Goal: Task Accomplishment & Management: Manage account settings

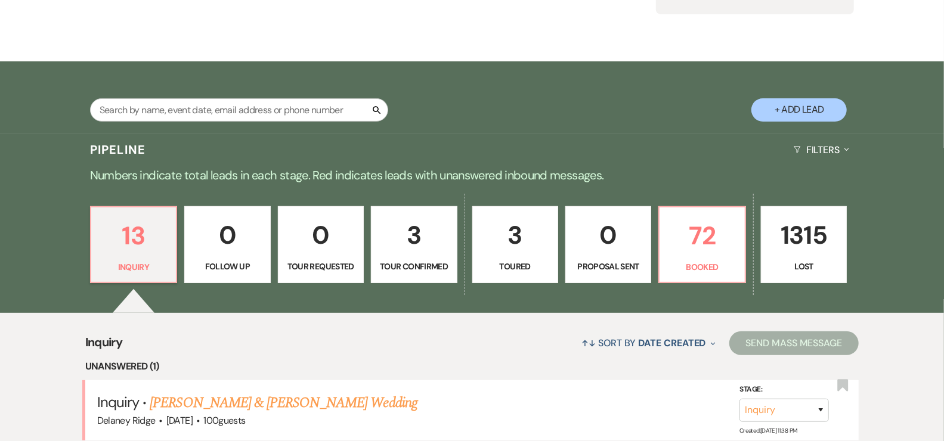
scroll to position [154, 0]
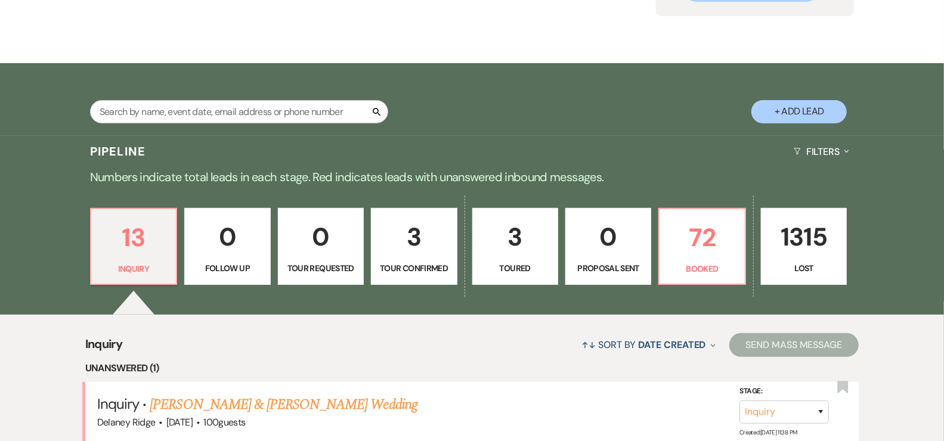
click at [409, 246] on p "3" at bounding box center [414, 237] width 70 height 40
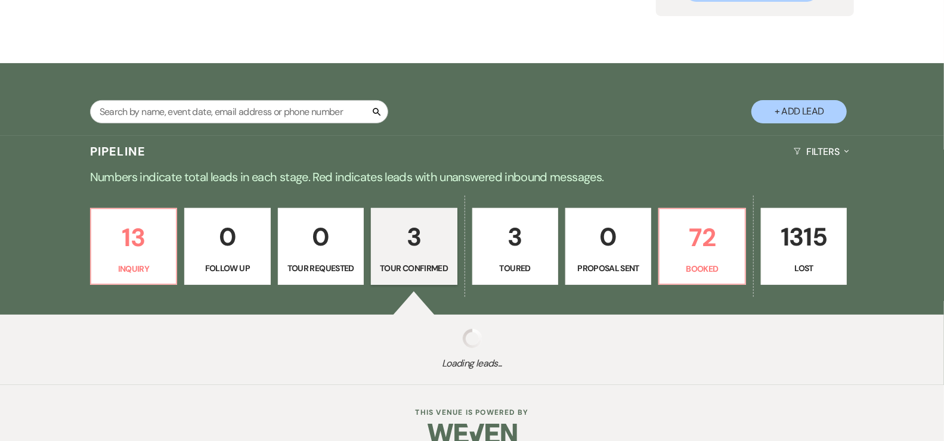
select select "4"
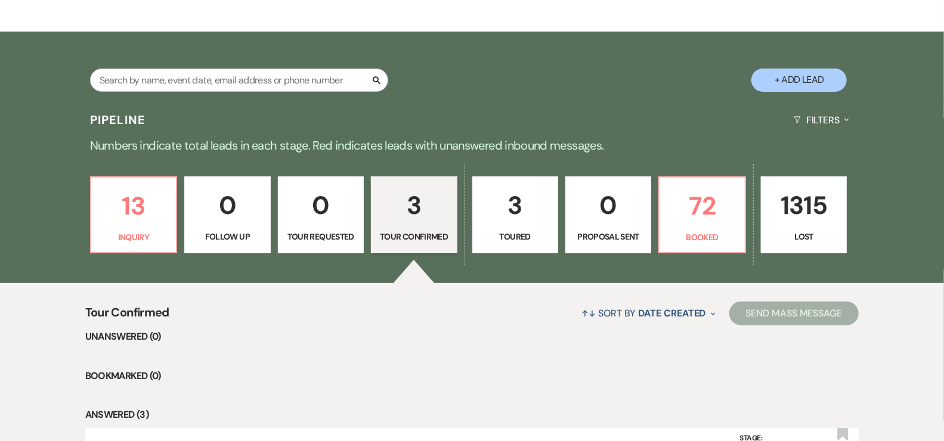
scroll to position [185, 0]
click at [175, 209] on link "13 Inquiry" at bounding box center [133, 216] width 87 height 78
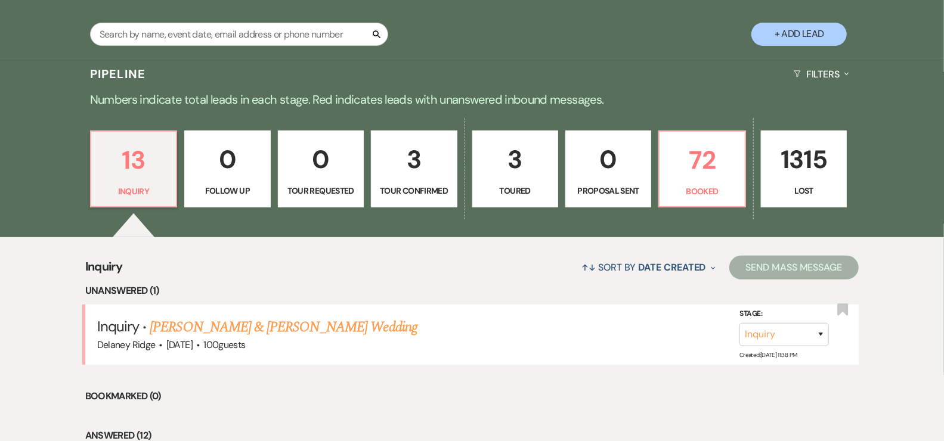
scroll to position [253, 0]
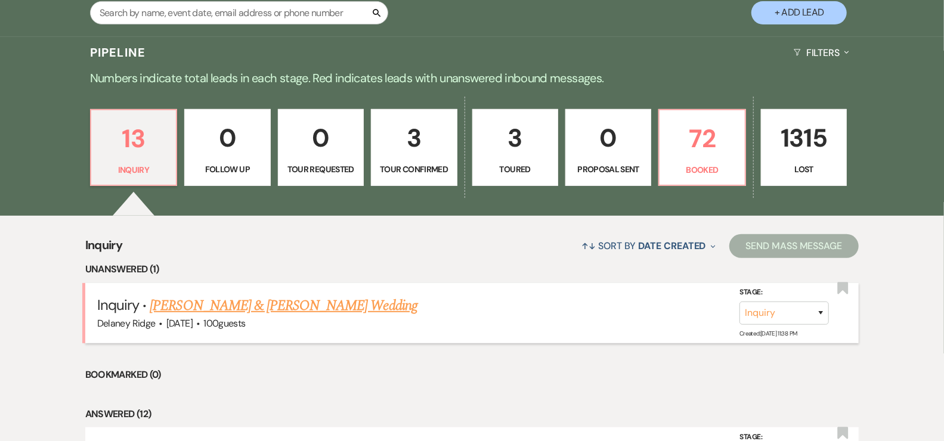
click at [273, 314] on link "[PERSON_NAME] & [PERSON_NAME] Wedding" at bounding box center [283, 305] width 267 height 21
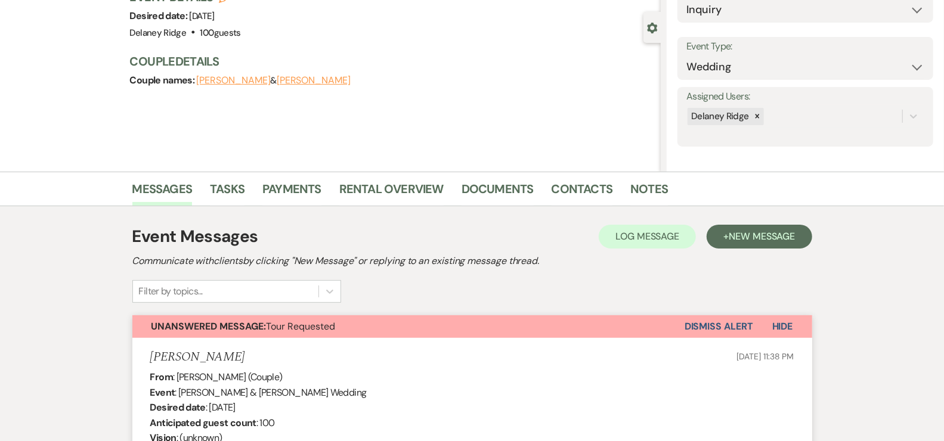
select select "5"
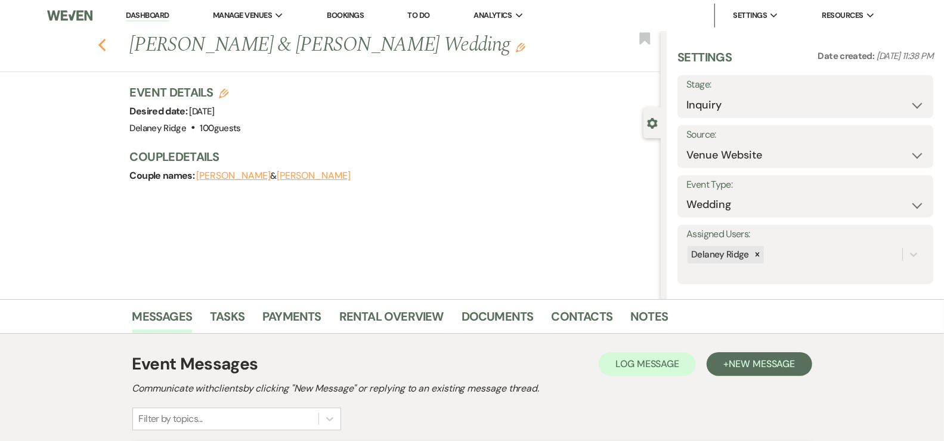
click at [107, 47] on icon "Previous" at bounding box center [102, 45] width 9 height 14
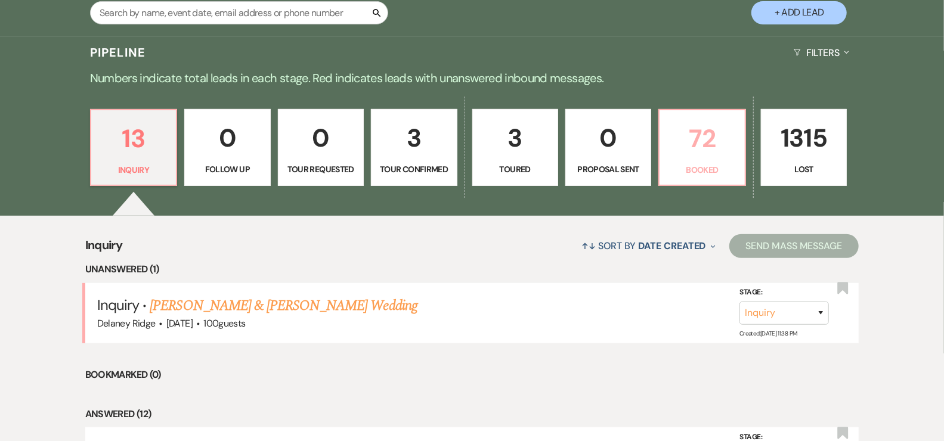
click at [725, 172] on p "Booked" at bounding box center [702, 169] width 70 height 13
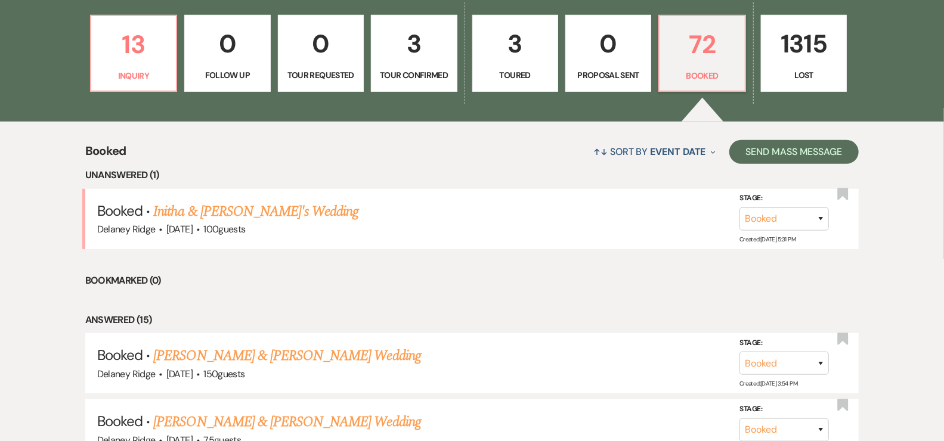
scroll to position [353, 0]
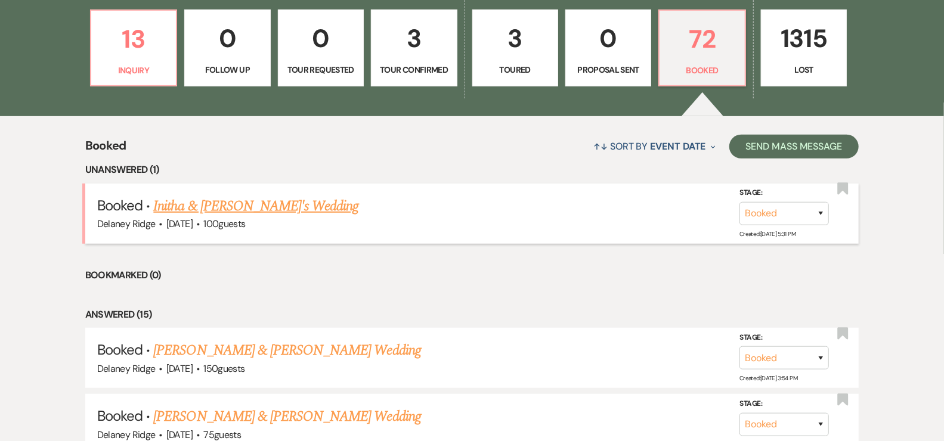
click at [238, 196] on link "Initha & [PERSON_NAME]'s Wedding" at bounding box center [255, 206] width 205 height 21
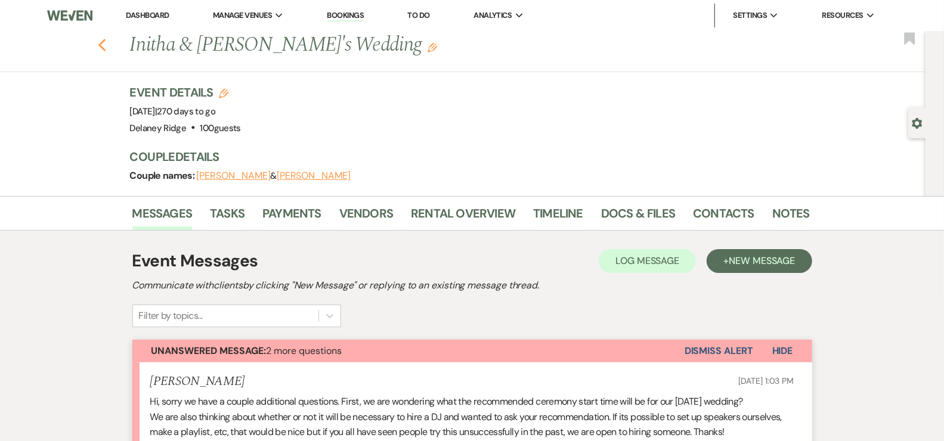
click at [106, 44] on use "button" at bounding box center [102, 45] width 8 height 13
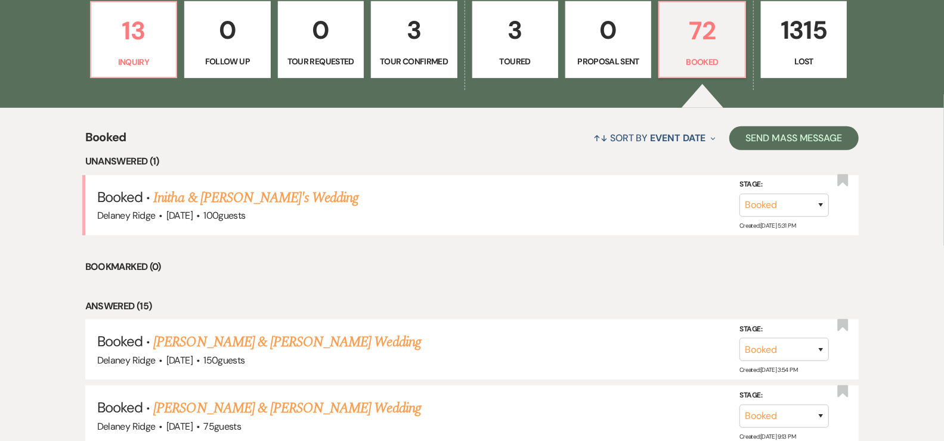
scroll to position [305, 0]
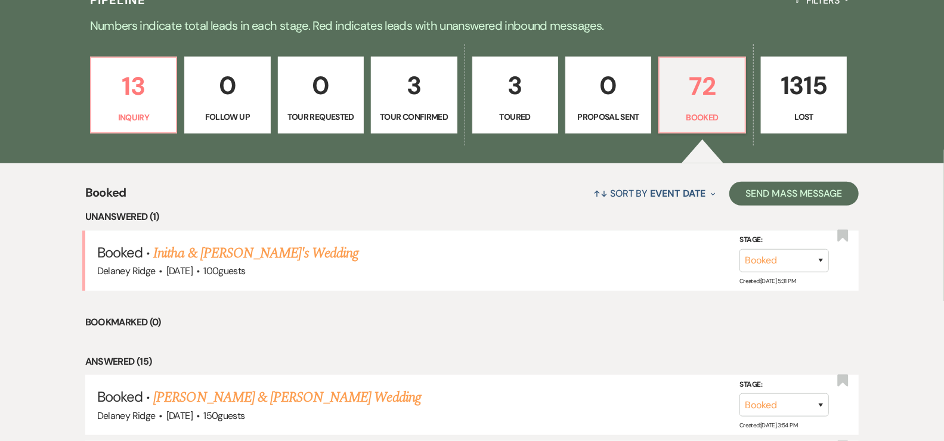
click at [516, 105] on link "3 Toured" at bounding box center [515, 96] width 86 height 78
select select "5"
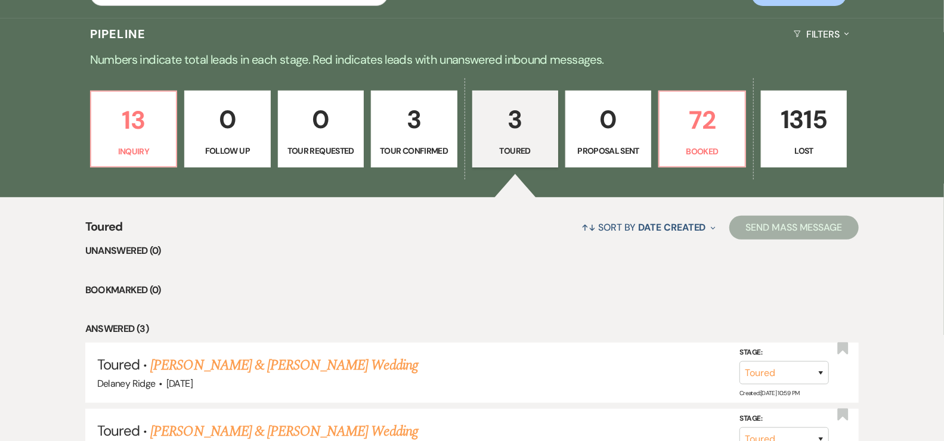
scroll to position [248, 0]
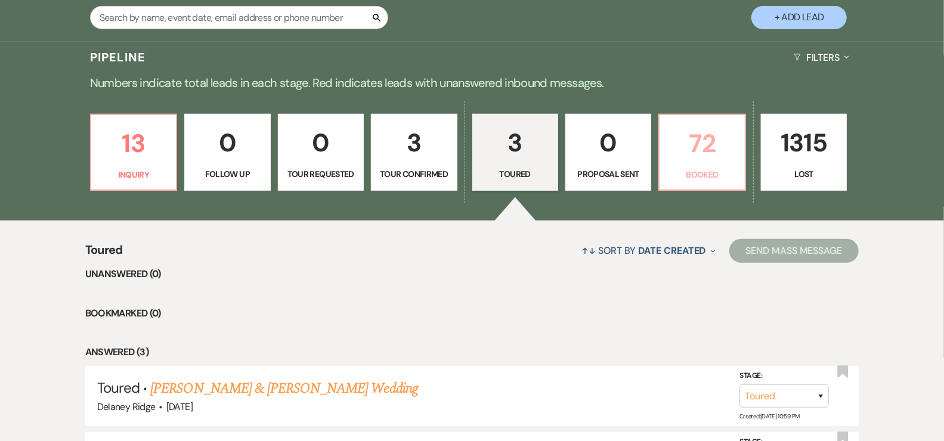
click at [695, 174] on p "Booked" at bounding box center [702, 174] width 70 height 13
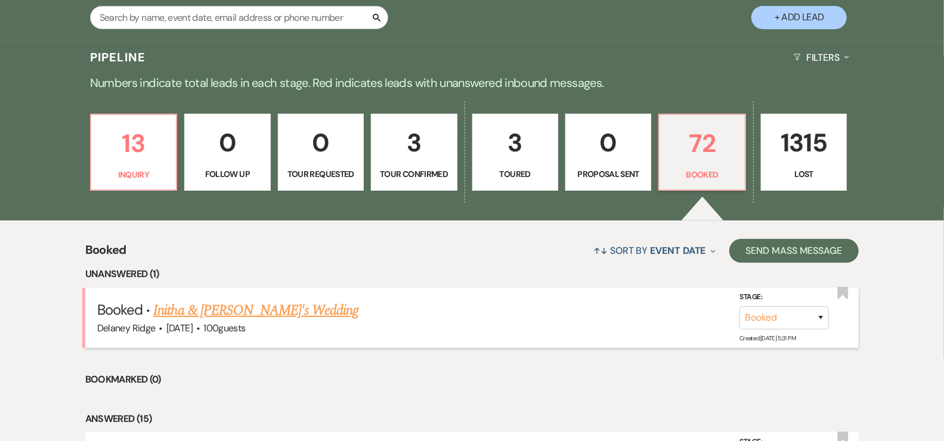
click at [267, 302] on link "Initha & [PERSON_NAME]'s Wedding" at bounding box center [255, 310] width 205 height 21
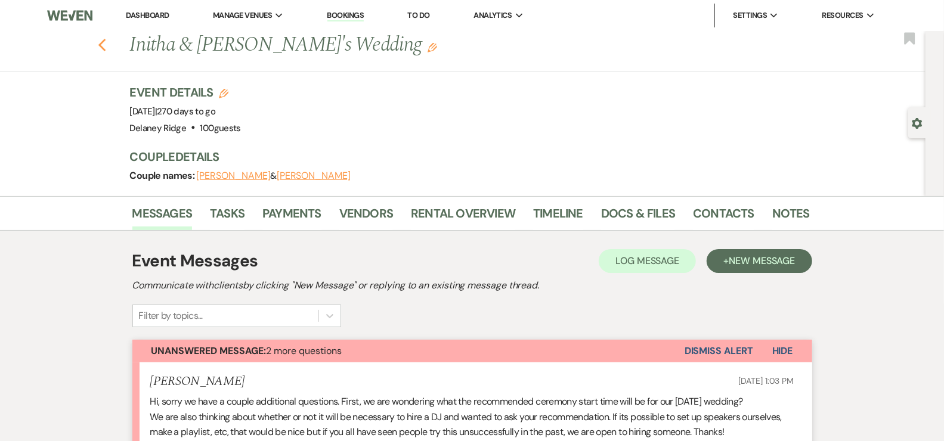
click at [107, 38] on icon "Previous" at bounding box center [102, 45] width 9 height 14
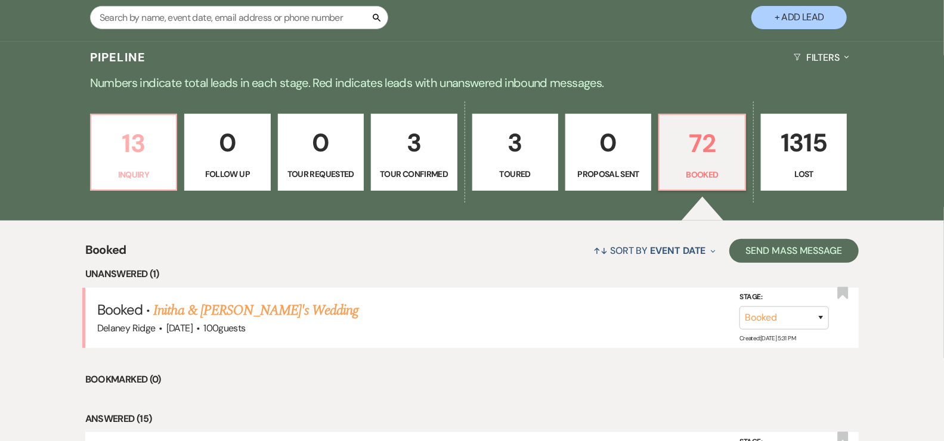
click at [146, 169] on p "Inquiry" at bounding box center [133, 174] width 70 height 13
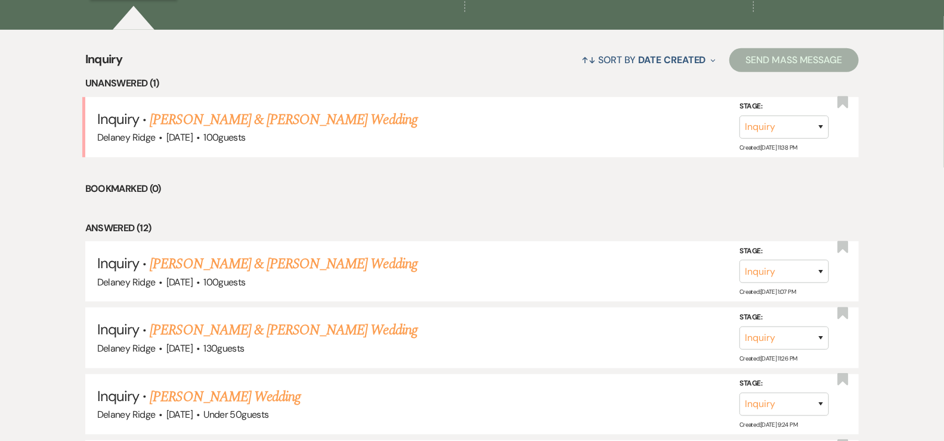
scroll to position [344, 0]
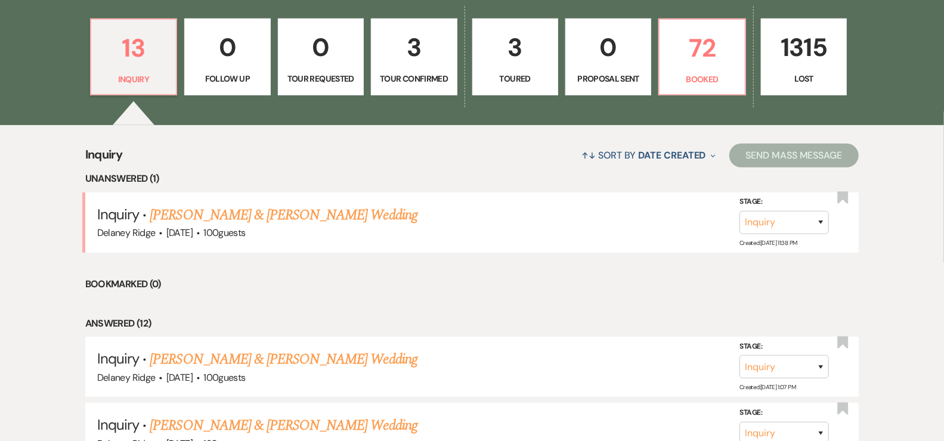
click at [406, 53] on p "3" at bounding box center [414, 47] width 70 height 40
select select "4"
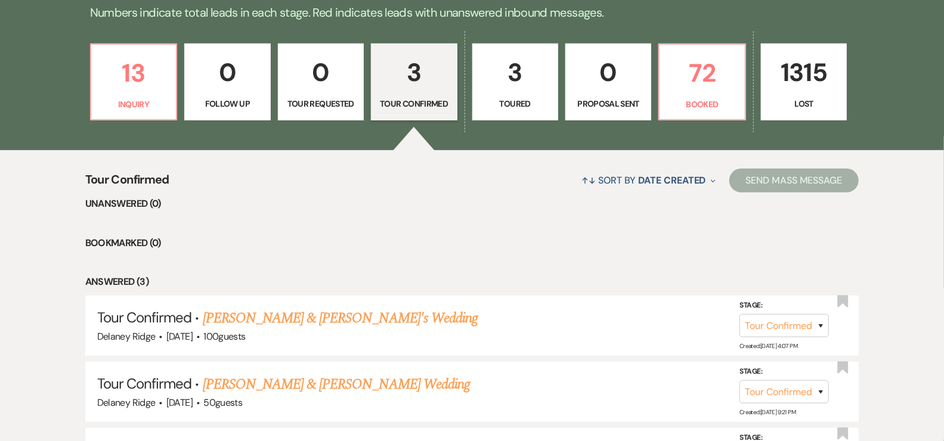
scroll to position [317, 0]
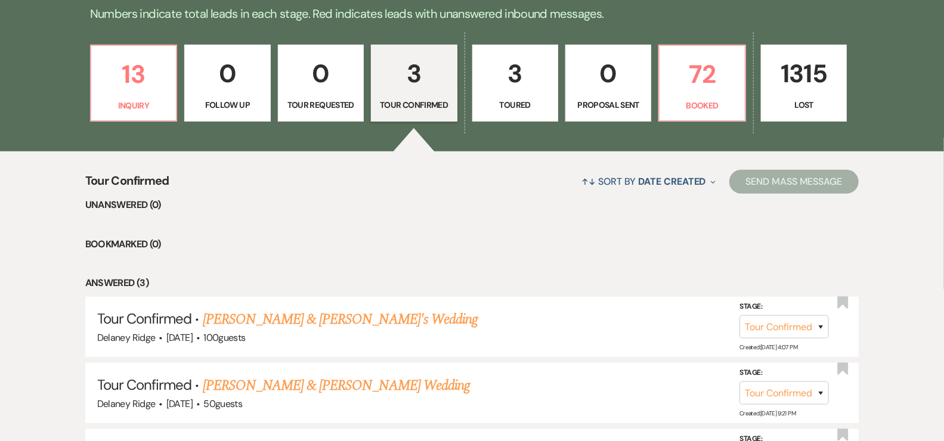
click at [518, 78] on p "3" at bounding box center [515, 74] width 70 height 40
select select "5"
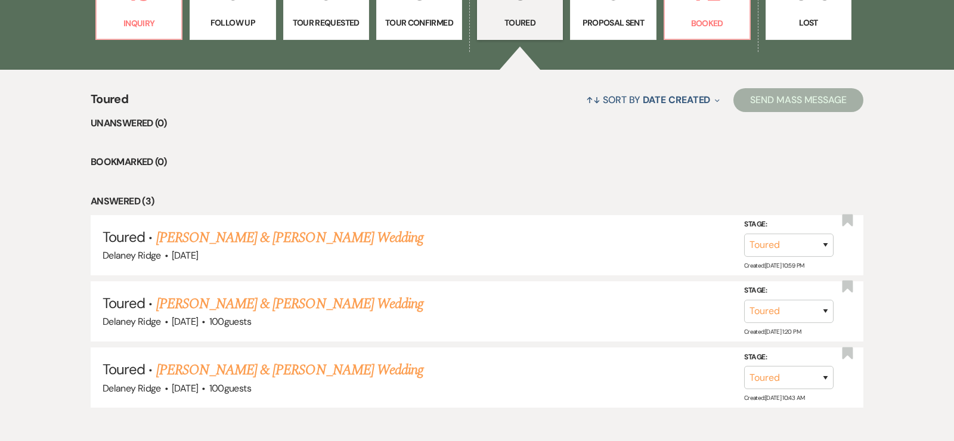
scroll to position [412, 0]
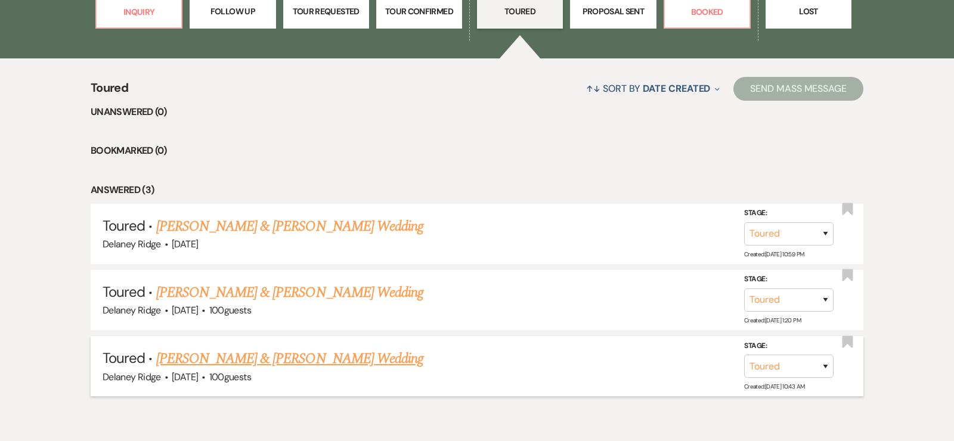
click at [333, 352] on link "[PERSON_NAME] & [PERSON_NAME] Wedding" at bounding box center [289, 358] width 267 height 21
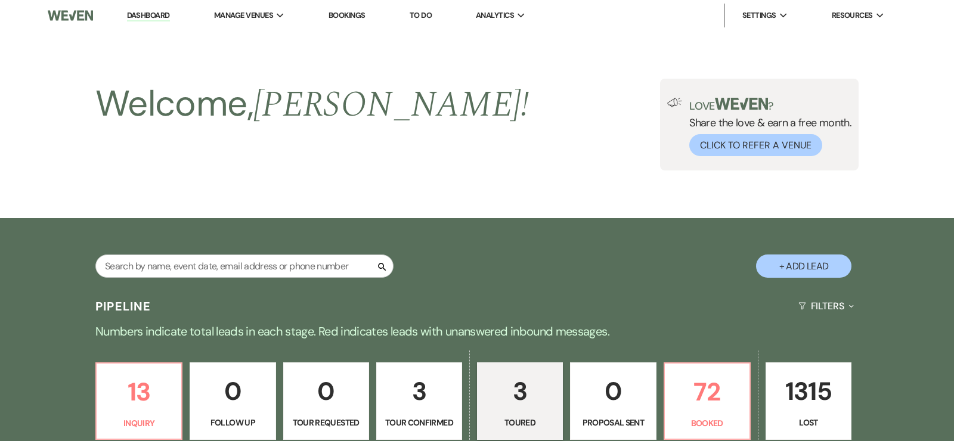
select select "5"
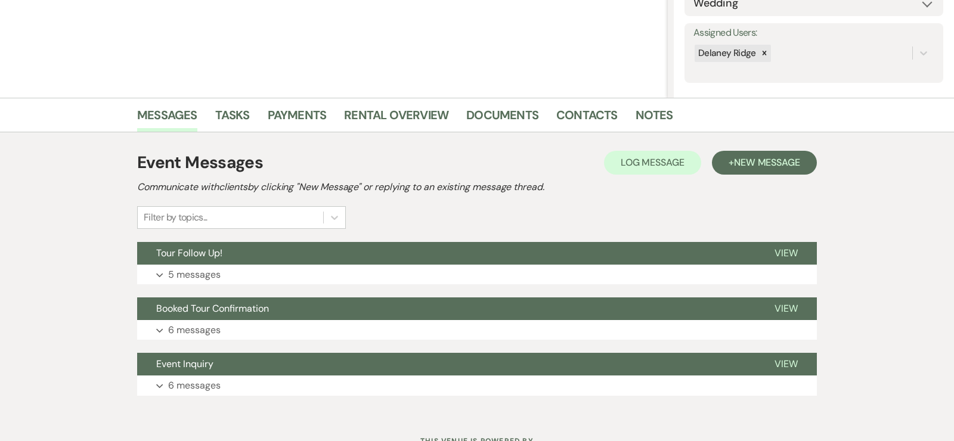
scroll to position [249, 0]
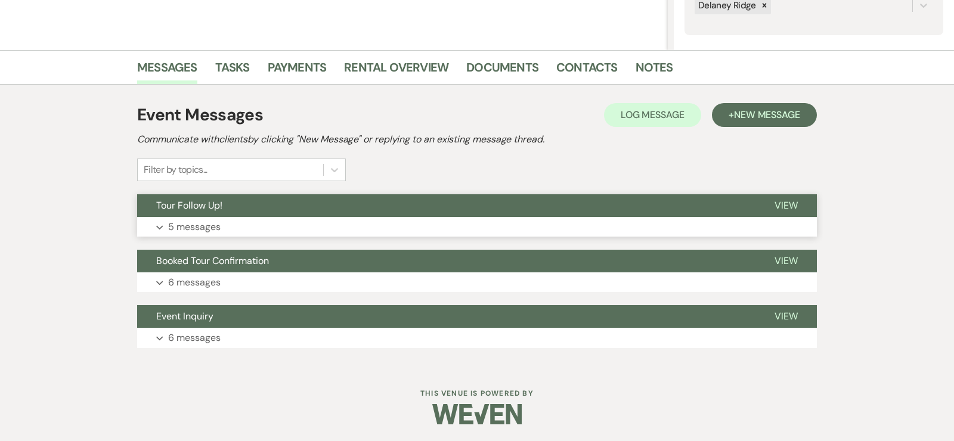
click at [347, 221] on button "Expand 5 messages" at bounding box center [477, 227] width 680 height 20
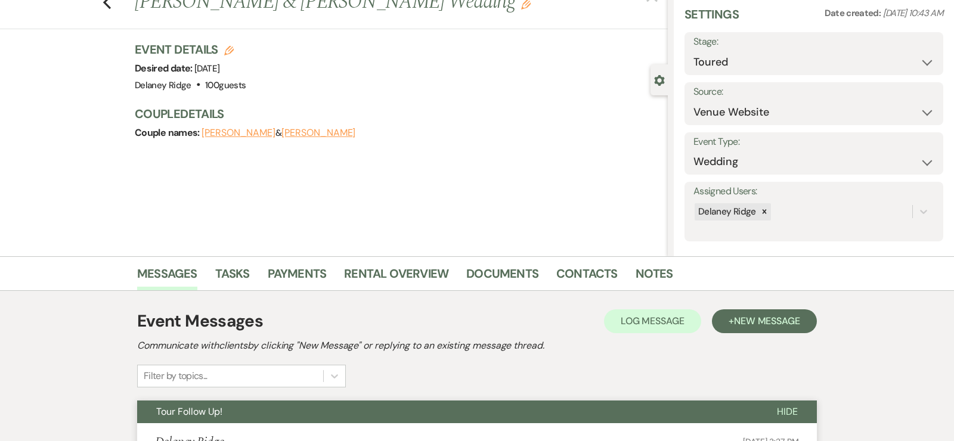
scroll to position [0, 0]
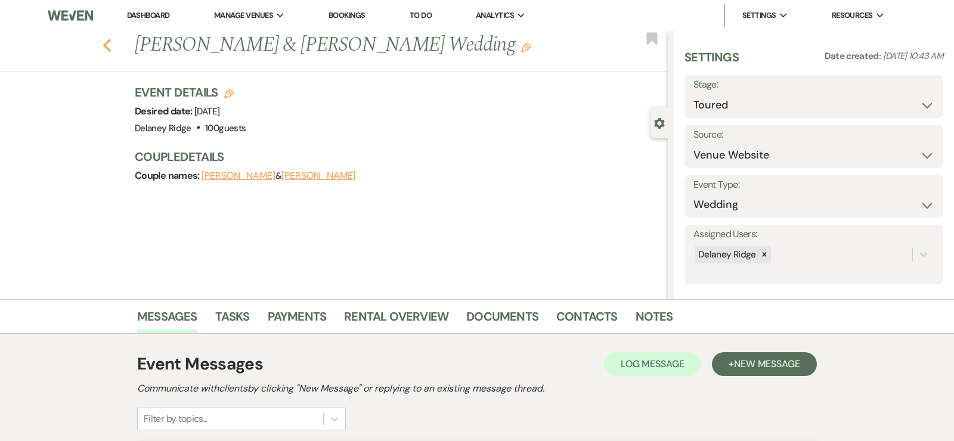
click at [103, 47] on icon "Previous" at bounding box center [107, 45] width 9 height 14
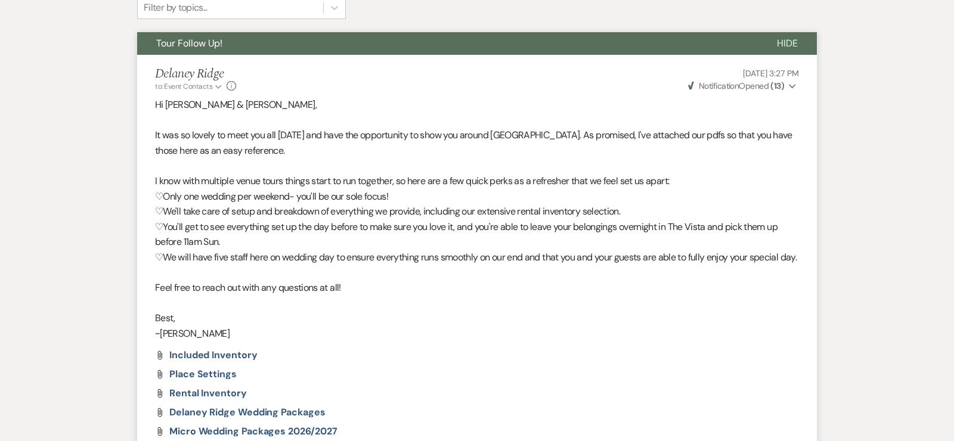
select select "5"
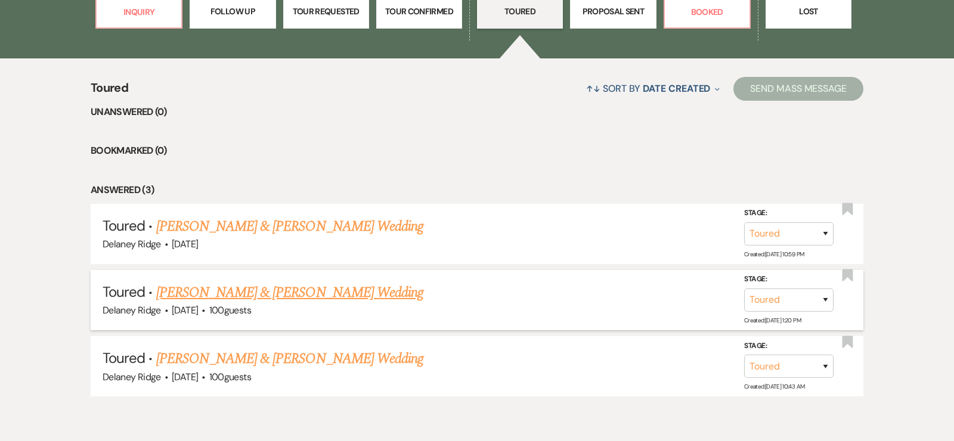
click at [344, 298] on link "[PERSON_NAME] & [PERSON_NAME] Wedding" at bounding box center [289, 292] width 267 height 21
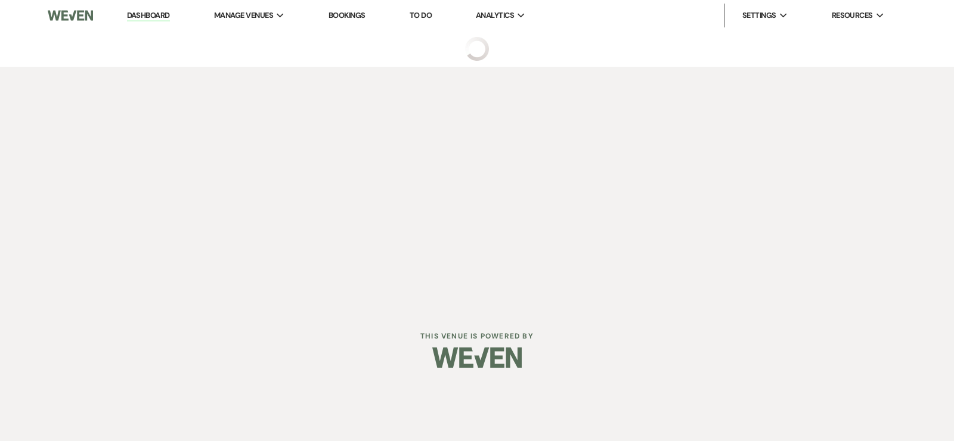
select select "5"
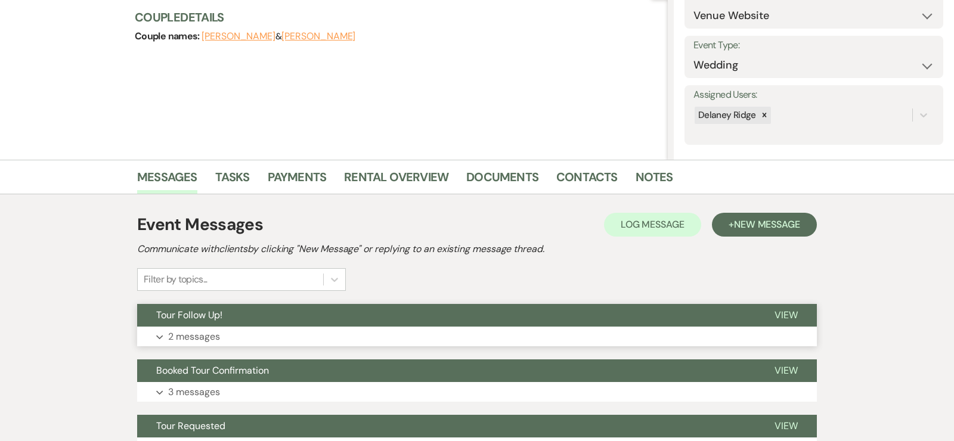
click at [438, 320] on button "Tour Follow Up!" at bounding box center [446, 315] width 619 height 23
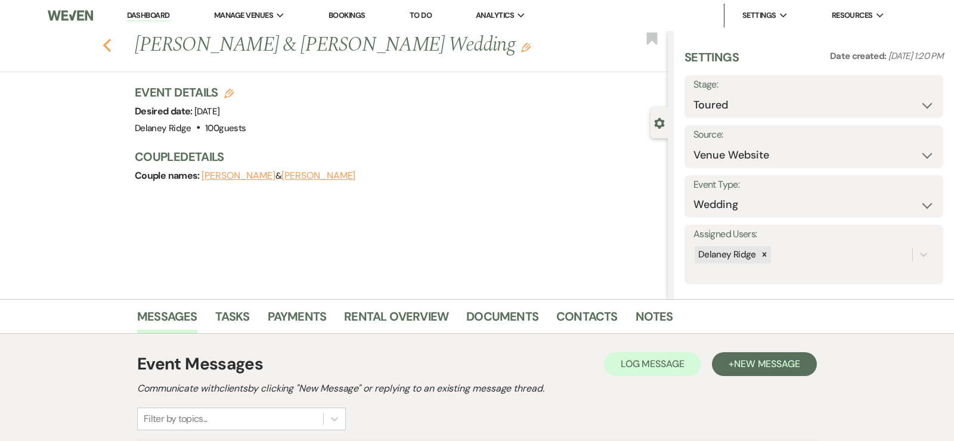
click at [104, 46] on use "button" at bounding box center [107, 45] width 8 height 13
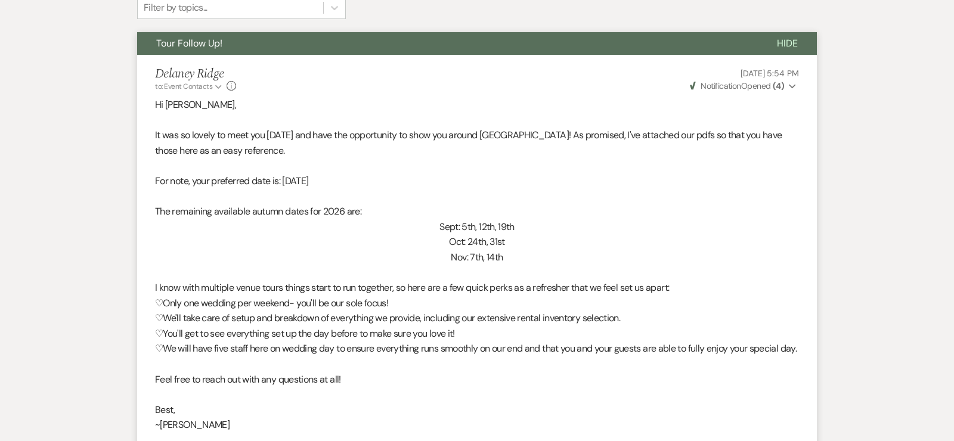
select select "5"
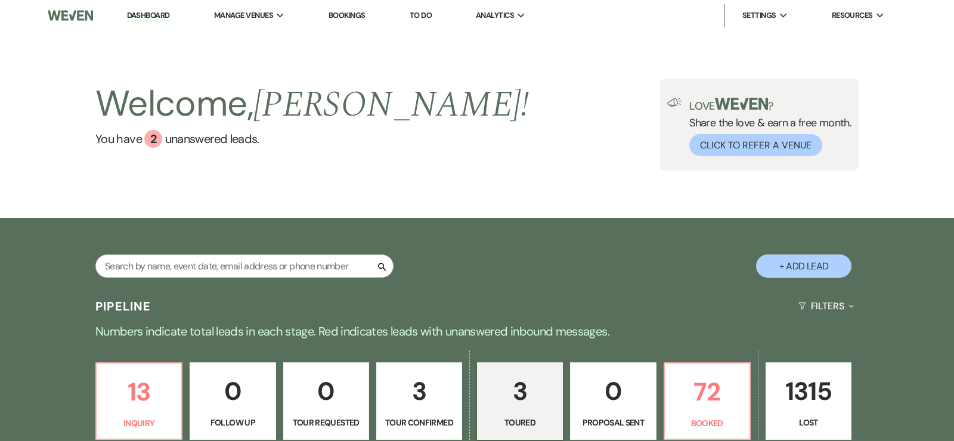
scroll to position [64, 0]
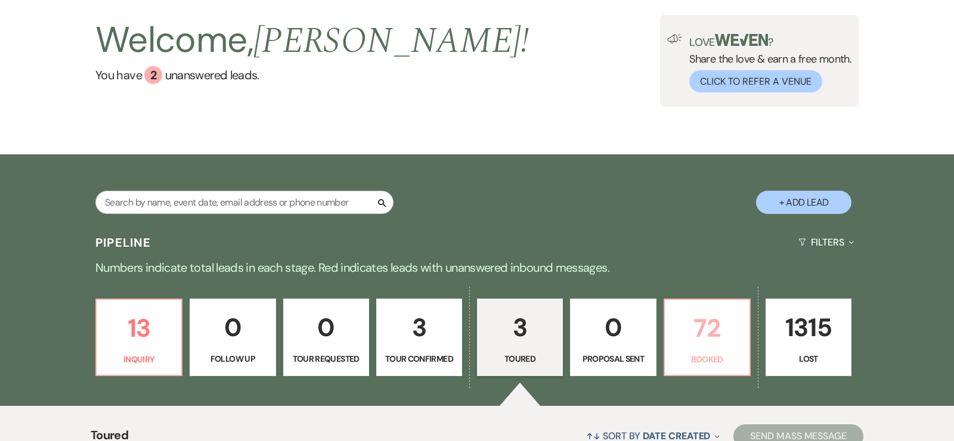
click at [712, 341] on p "72" at bounding box center [707, 328] width 70 height 40
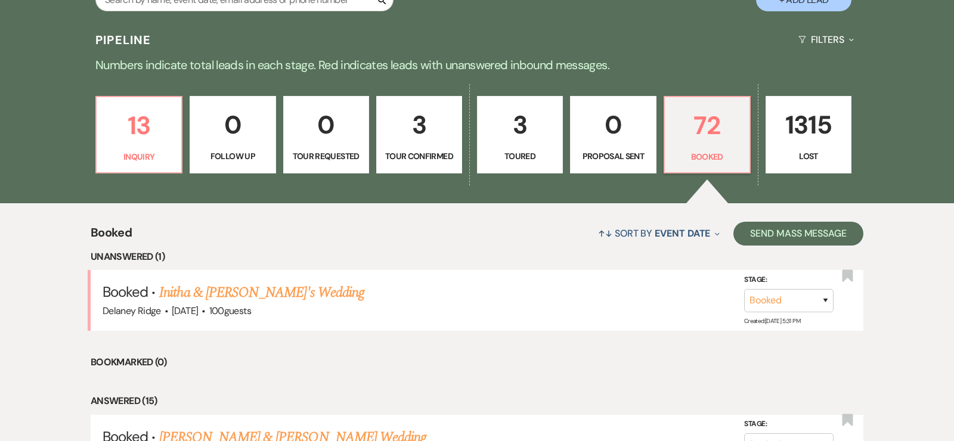
scroll to position [342, 0]
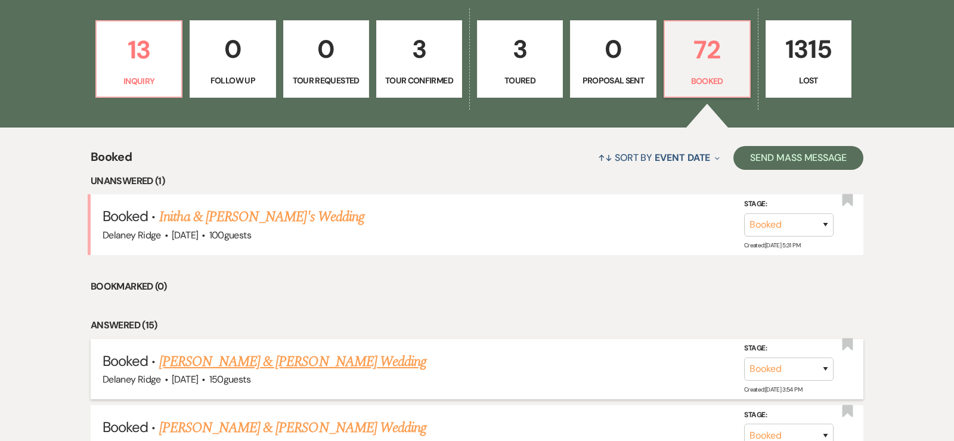
click at [342, 360] on link "[PERSON_NAME] & [PERSON_NAME] Wedding" at bounding box center [292, 361] width 267 height 21
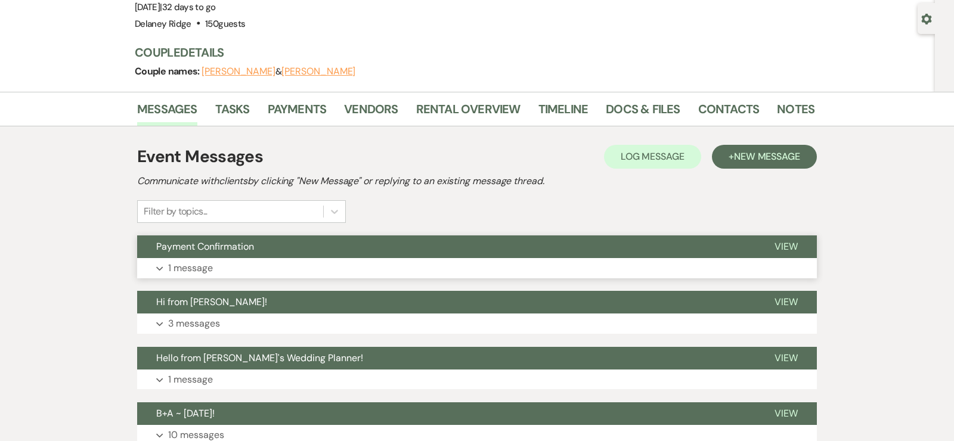
scroll to position [126, 0]
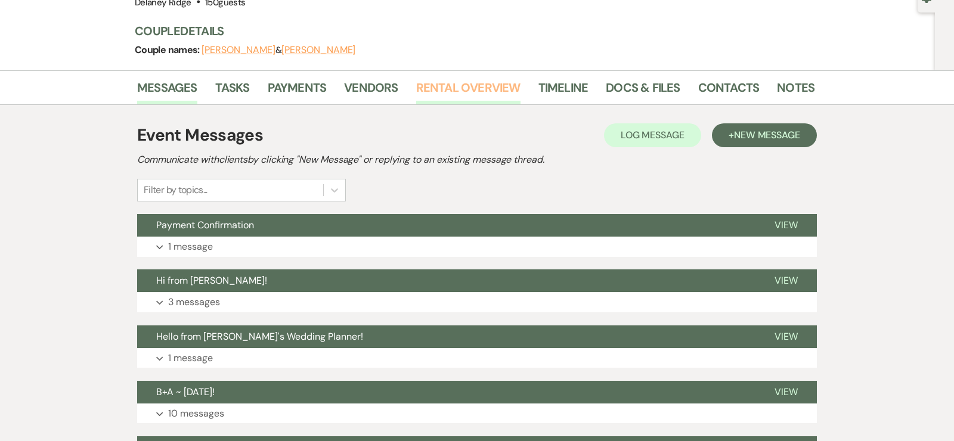
click at [452, 92] on link "Rental Overview" at bounding box center [468, 91] width 104 height 26
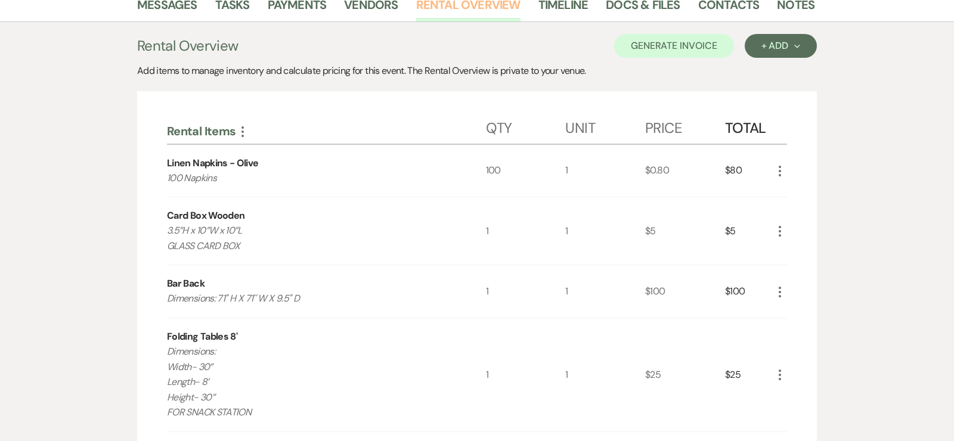
scroll to position [174, 0]
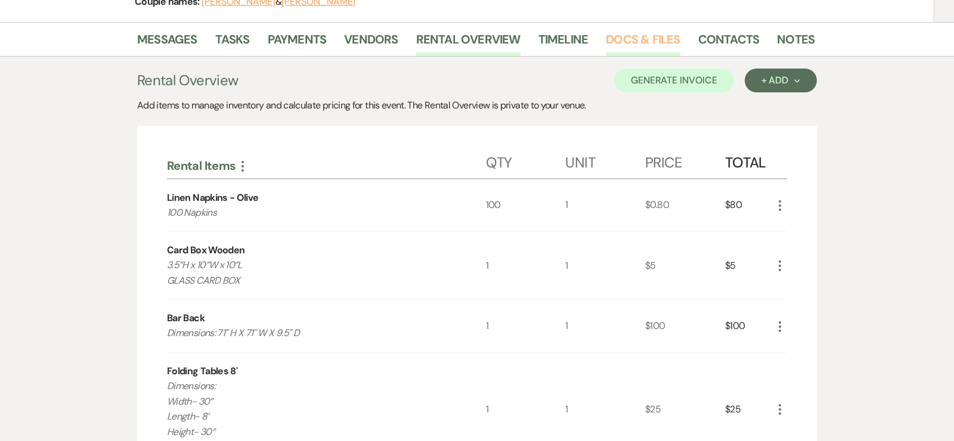
click at [619, 47] on link "Docs & Files" at bounding box center [643, 43] width 74 height 26
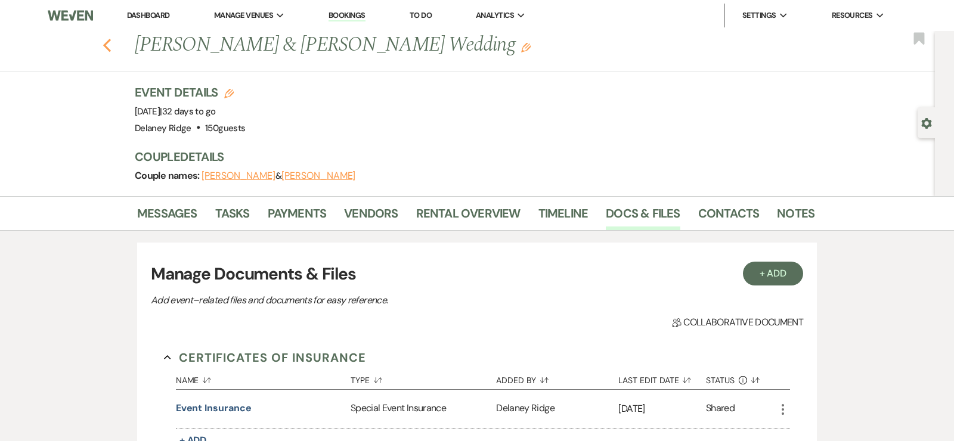
click at [103, 45] on icon "Previous" at bounding box center [107, 45] width 9 height 14
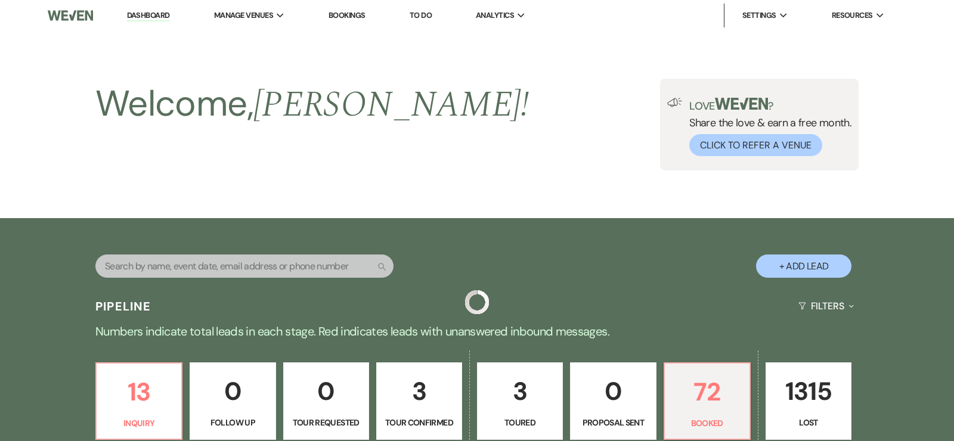
scroll to position [342, 0]
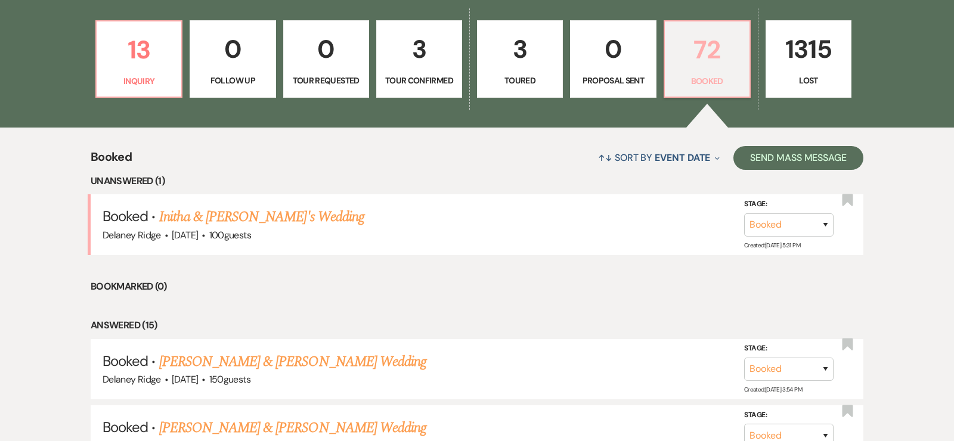
click at [706, 88] on link "72 Booked" at bounding box center [707, 59] width 87 height 78
click at [528, 181] on li "Unanswered (1)" at bounding box center [477, 182] width 773 height 16
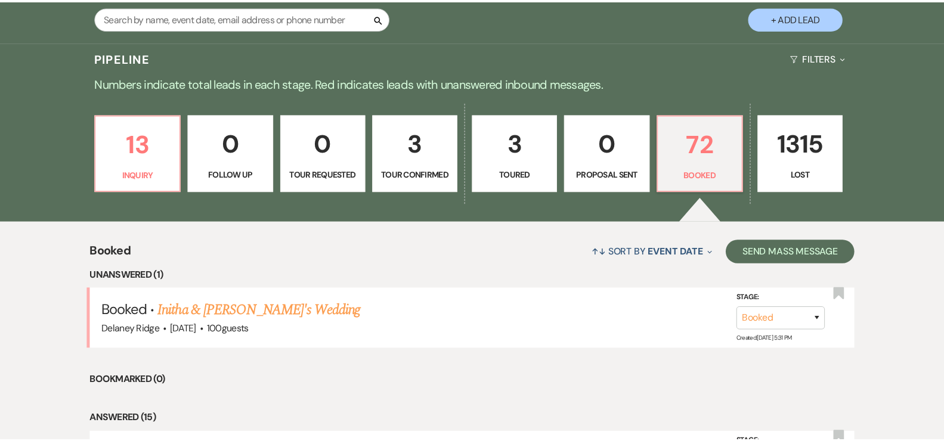
scroll to position [248, 0]
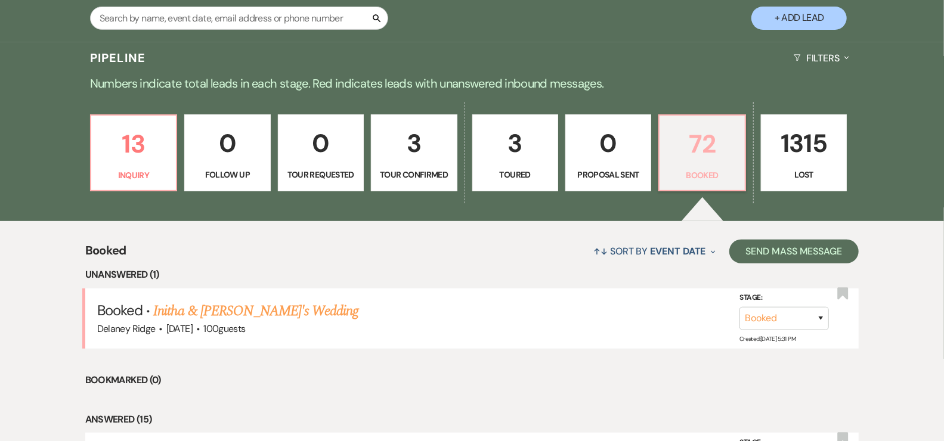
click at [689, 162] on p "72" at bounding box center [702, 144] width 70 height 40
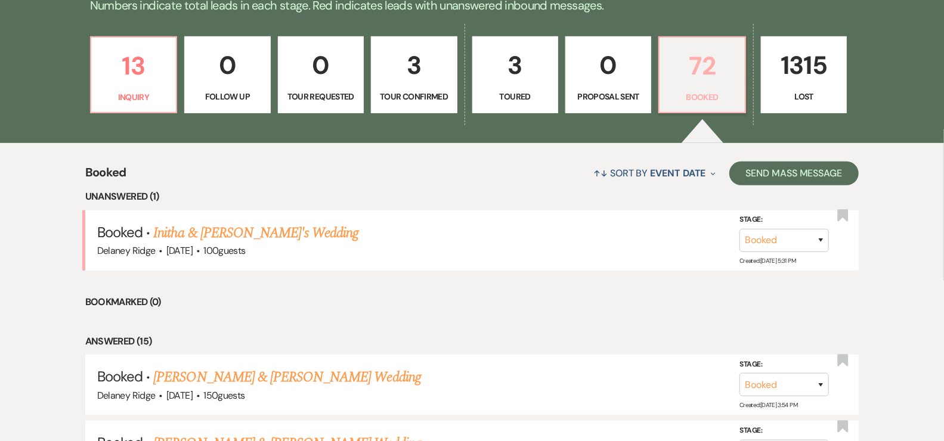
scroll to position [0, 0]
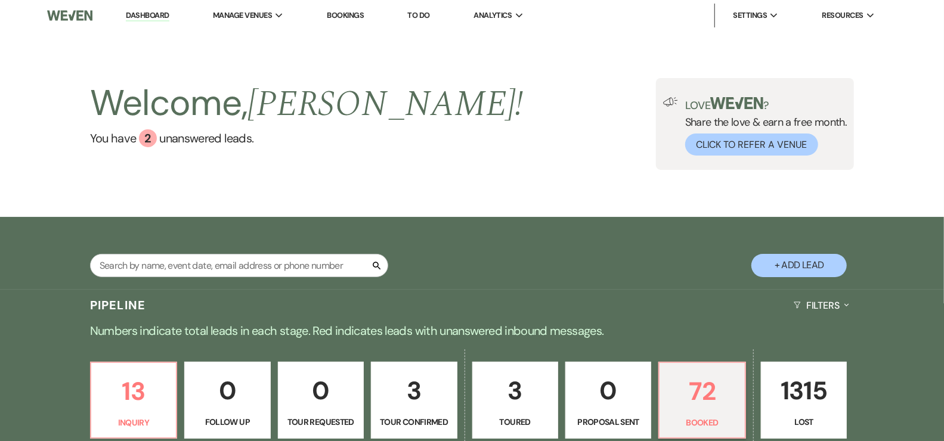
click at [233, 419] on p "Follow Up" at bounding box center [227, 422] width 70 height 13
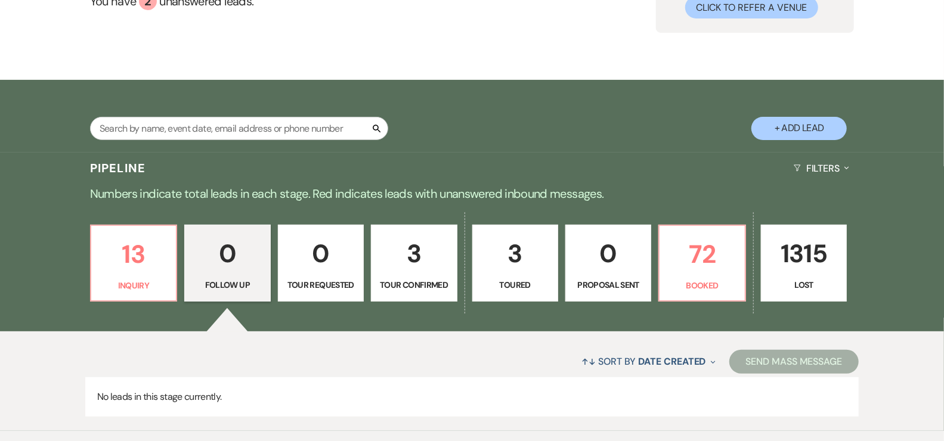
scroll to position [138, 0]
click at [694, 268] on p "72" at bounding box center [702, 254] width 70 height 40
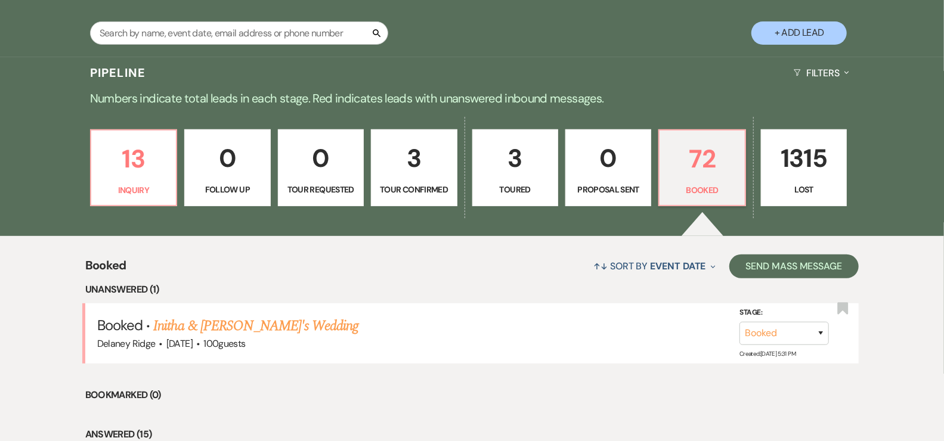
scroll to position [255, 0]
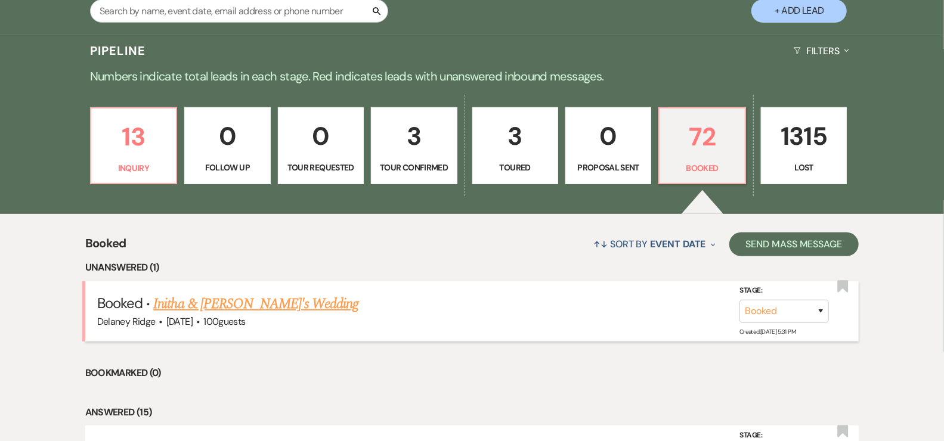
click at [323, 309] on h5 "Booked · [PERSON_NAME] & [PERSON_NAME]'s Wedding" at bounding box center [472, 303] width 750 height 21
click at [279, 307] on link "Initha & [PERSON_NAME]'s Wedding" at bounding box center [255, 303] width 205 height 21
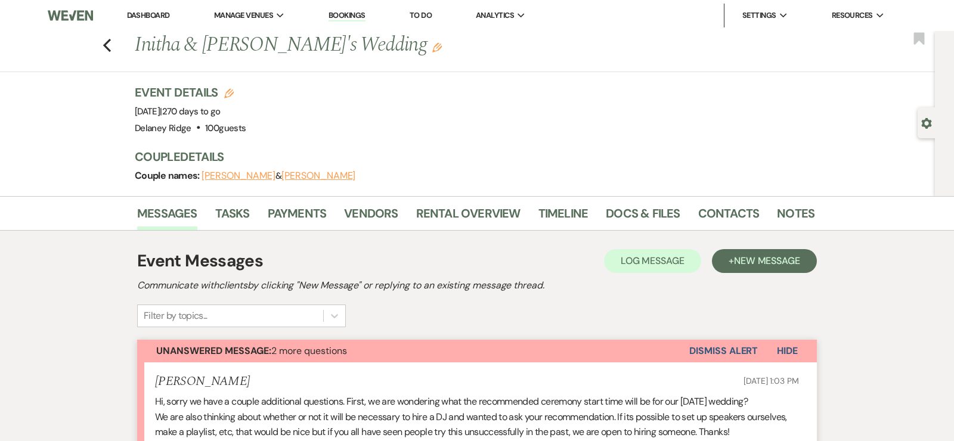
click at [145, 14] on link "Dashboard" at bounding box center [148, 15] width 43 height 10
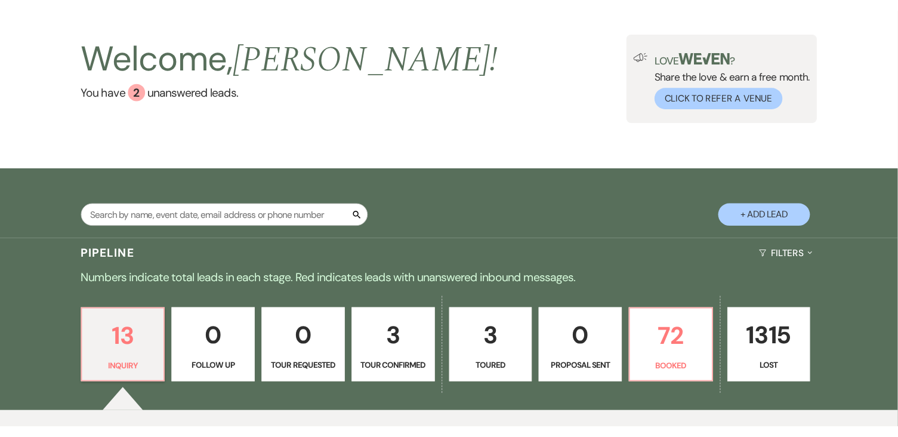
scroll to position [212, 0]
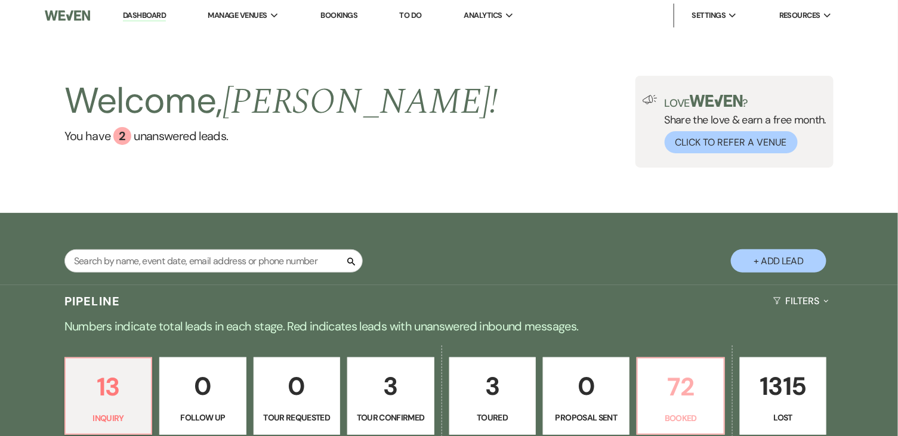
click at [686, 385] on p "72" at bounding box center [680, 387] width 71 height 40
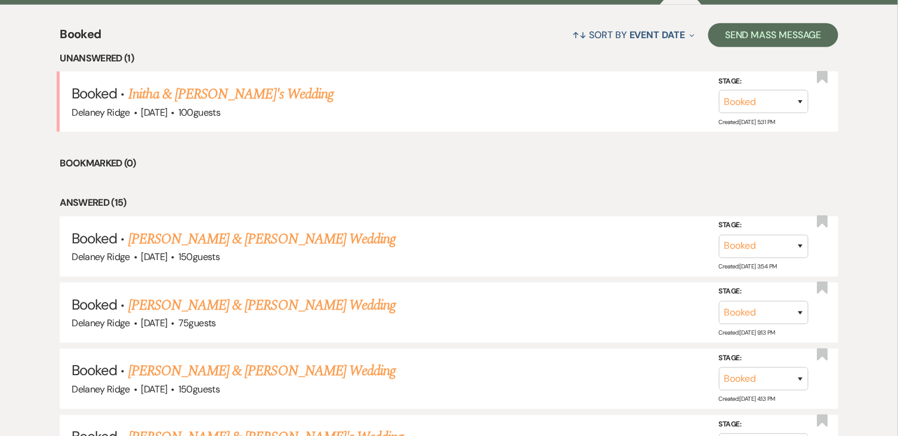
scroll to position [487, 0]
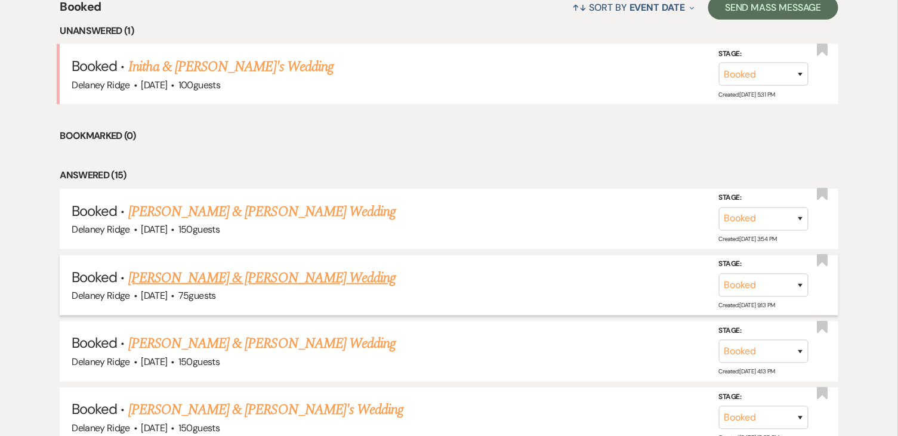
click at [274, 276] on link "[PERSON_NAME] & [PERSON_NAME] Wedding" at bounding box center [261, 277] width 267 height 21
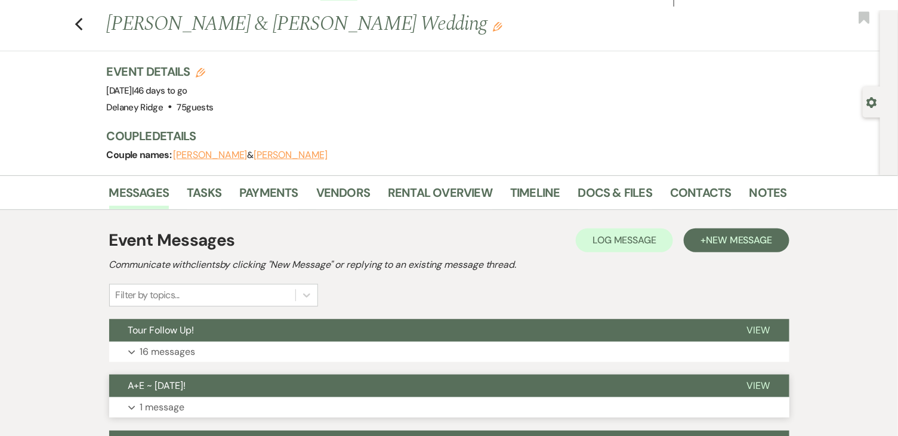
scroll to position [151, 0]
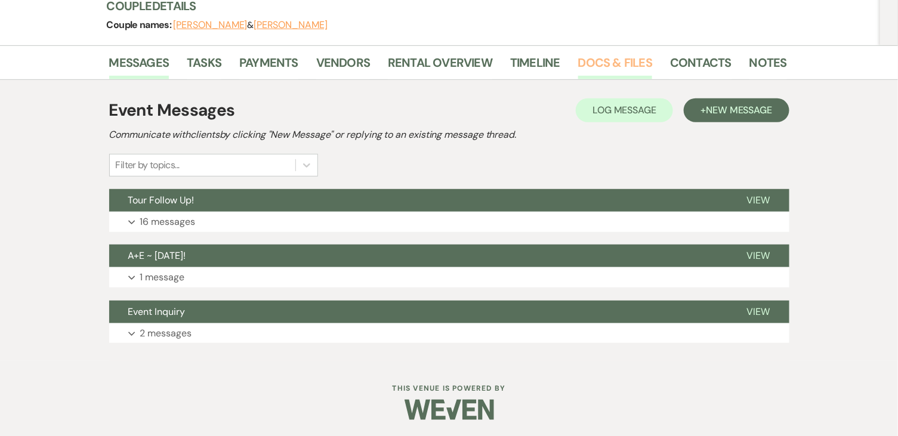
click at [601, 59] on link "Docs & Files" at bounding box center [615, 66] width 74 height 26
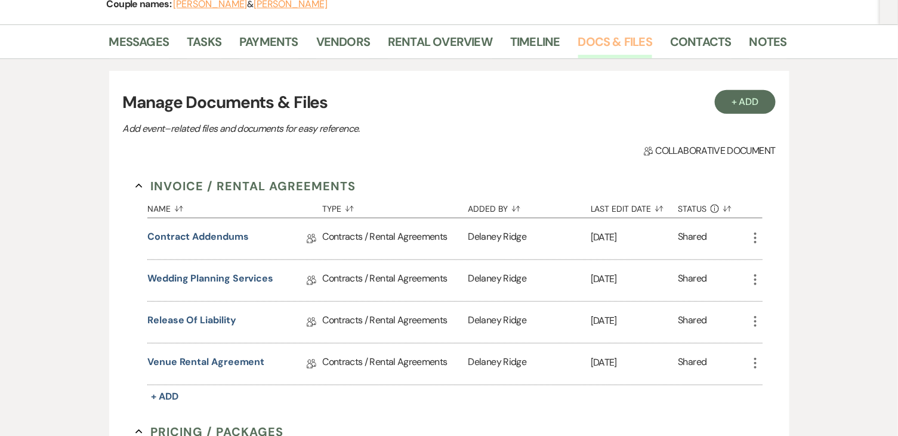
scroll to position [172, 0]
click at [218, 366] on link "Venue Rental Agreement" at bounding box center [205, 363] width 117 height 18
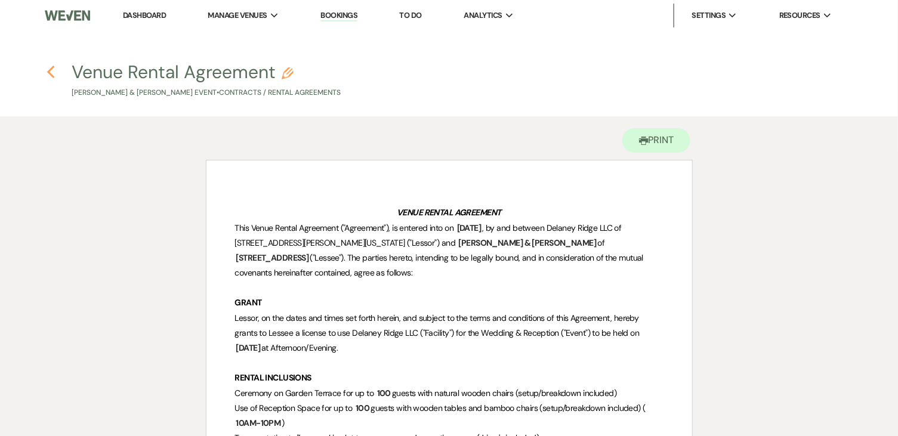
click at [53, 65] on icon "Previous" at bounding box center [51, 72] width 9 height 14
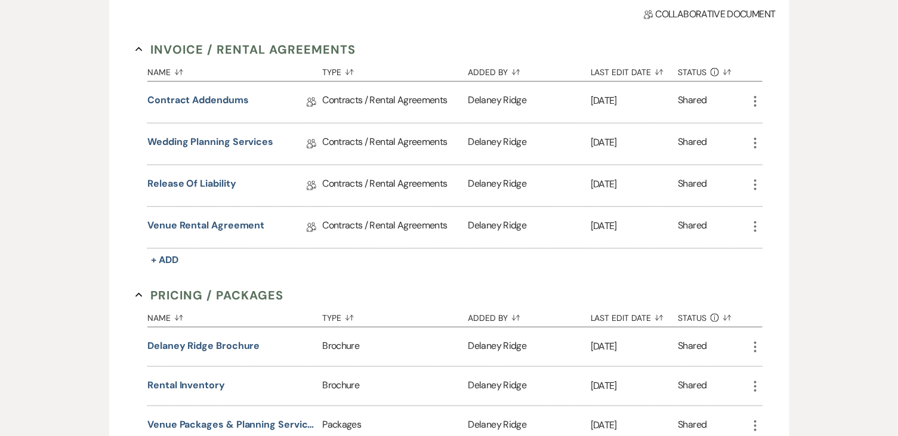
scroll to position [129, 0]
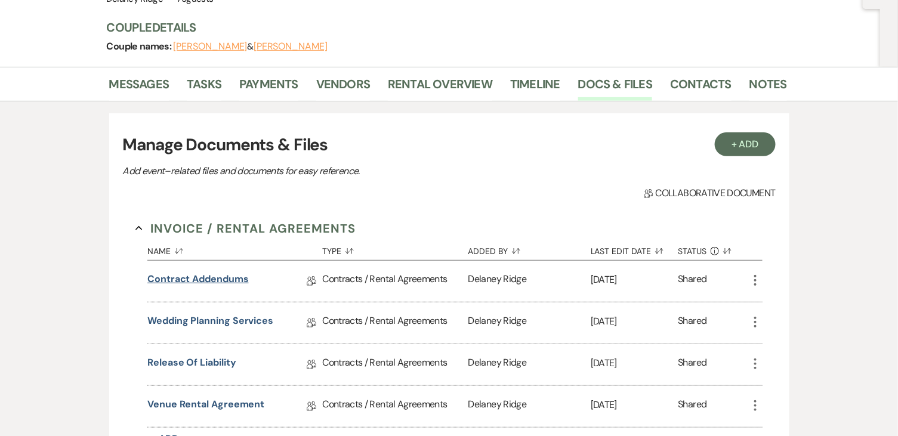
click at [224, 280] on link "Contract Addendums" at bounding box center [197, 281] width 101 height 18
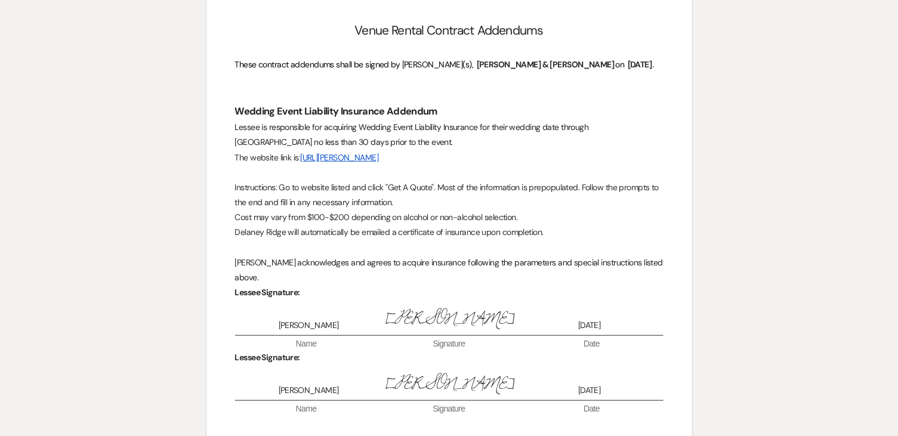
scroll to position [198, 0]
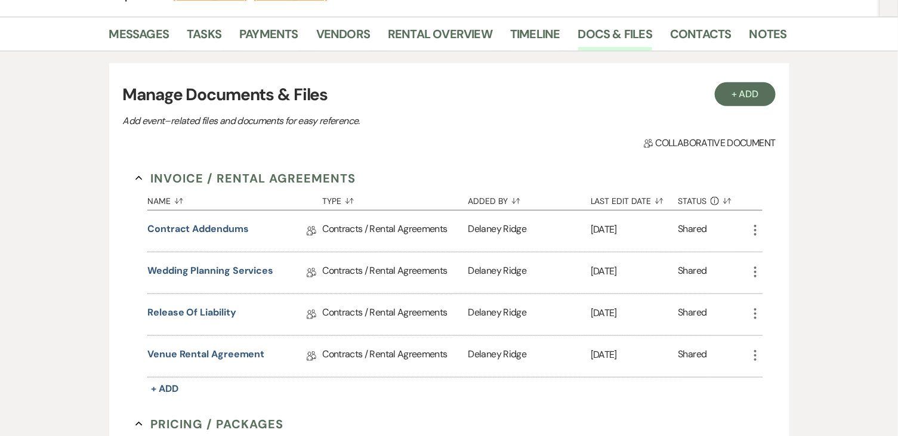
scroll to position [194, 0]
